Goal: Transaction & Acquisition: Purchase product/service

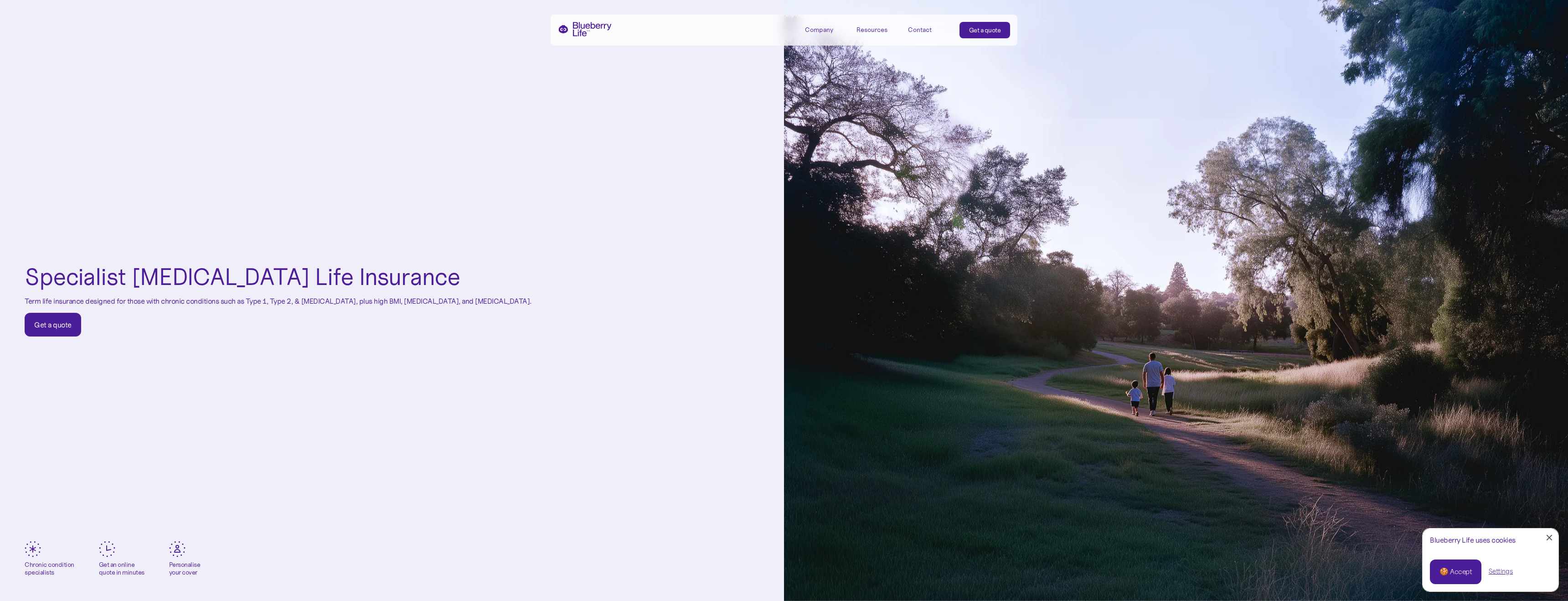
click at [58, 325] on div "Get a quote" at bounding box center [53, 325] width 37 height 9
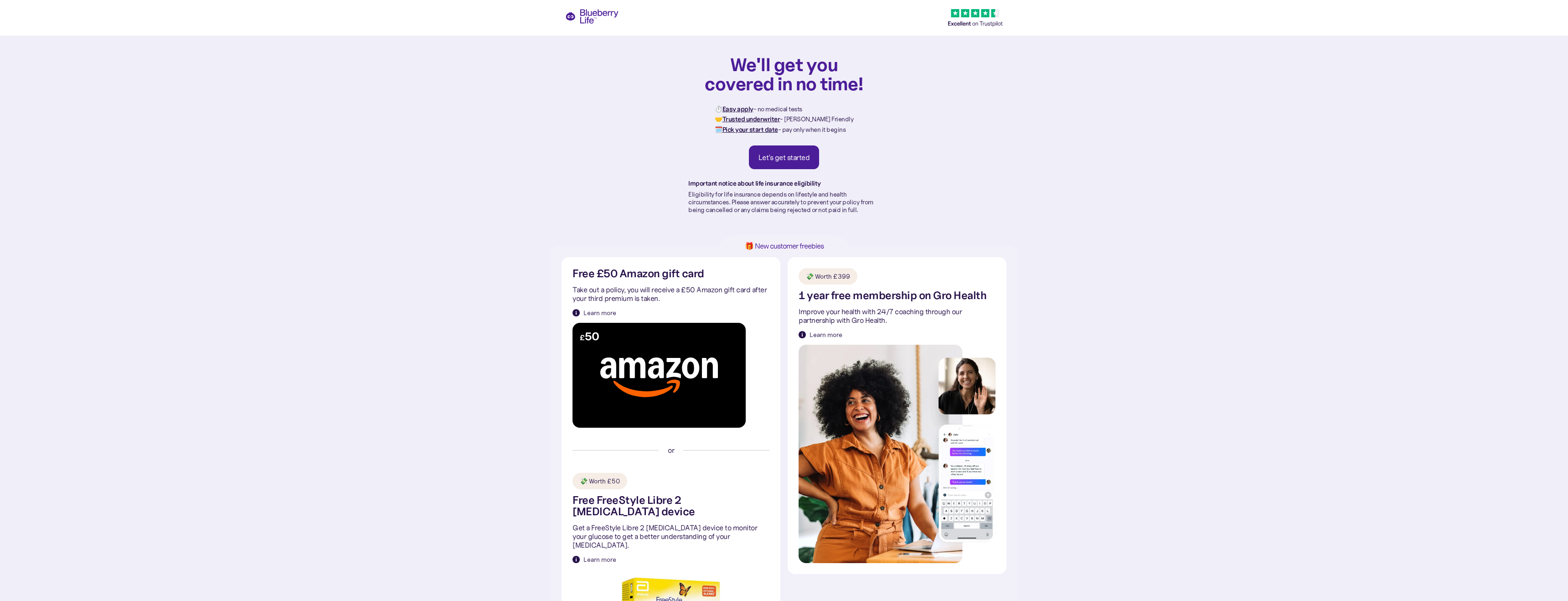
click at [756, 169] on div "We'll get you covered in no time! ⏱️ Easy apply - no medical tests 🤝 Trusted un…" at bounding box center [784, 134] width 191 height 159
click at [775, 162] on link "Let's get started" at bounding box center [784, 157] width 71 height 24
